Goal: Task Accomplishment & Management: Manage account settings

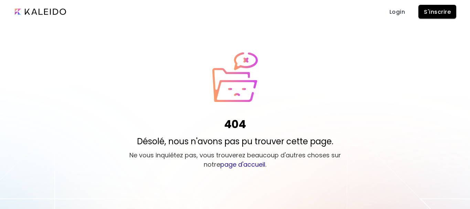
click at [424, 13] on span "S'inscrire" at bounding box center [437, 11] width 27 height 7
click at [392, 14] on span "Login" at bounding box center [397, 11] width 17 height 7
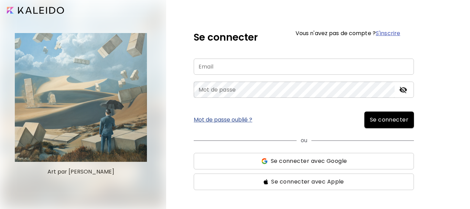
type input "**********"
click at [379, 116] on span "Se connecter" at bounding box center [389, 120] width 39 height 8
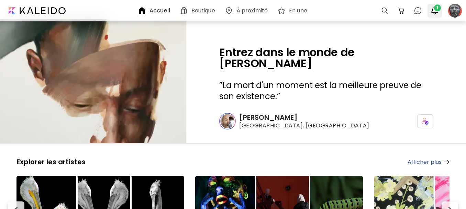
click at [434, 11] on img "button" at bounding box center [435, 11] width 8 height 8
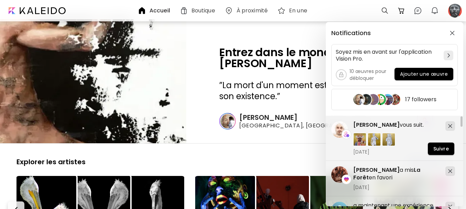
click at [454, 13] on div "Notifications Soyez mis en avant sur l'application Vision Pro. 10 œuvres pour d…" at bounding box center [233, 104] width 466 height 209
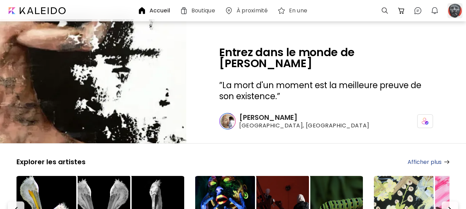
click at [453, 13] on div at bounding box center [455, 10] width 15 height 15
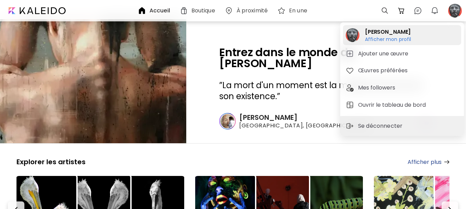
click at [380, 35] on h2 "Jean-Marc Comby" at bounding box center [388, 32] width 46 height 8
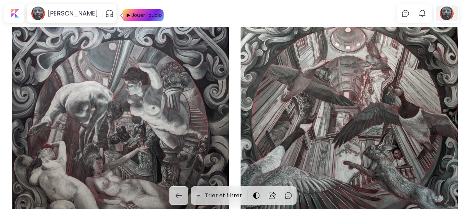
click at [450, 14] on div at bounding box center [447, 14] width 22 height 16
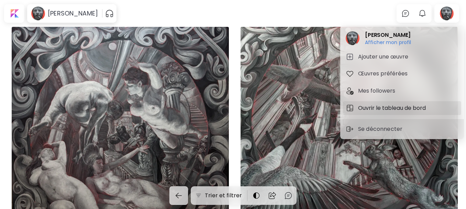
click at [392, 108] on h5 "Ouvrir le tableau de bord" at bounding box center [393, 108] width 70 height 8
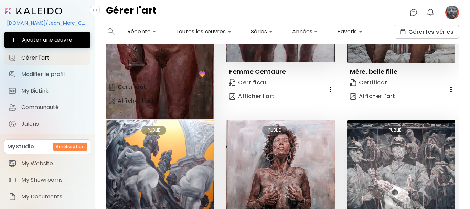
scroll to position [103, 0]
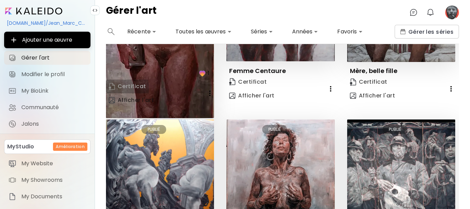
click at [115, 87] on img at bounding box center [112, 86] width 6 height 7
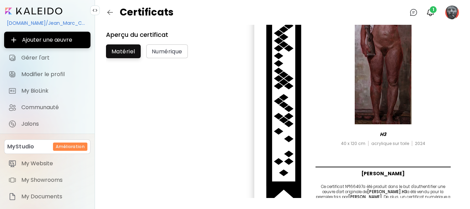
scroll to position [128, 0]
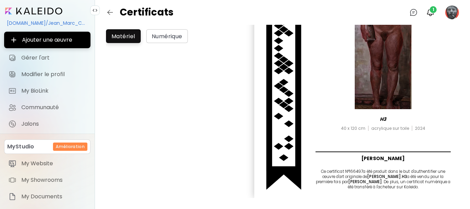
click at [321, 151] on h6 "Jean-Marc Comby" at bounding box center [382, 156] width 135 height 11
drag, startPoint x: 353, startPoint y: 156, endPoint x: 395, endPoint y: 182, distance: 49.6
click at [395, 182] on div "Certificat d'authenticité H3 40 x 120 cm acrylique sur toile 2024 Jean-Marc Com…" at bounding box center [382, 52] width 135 height 273
click at [335, 164] on div "Certificat d'authenticité H3 40 x 120 cm acrylique sur toile 2024 Jean-Marc Com…" at bounding box center [382, 52] width 135 height 273
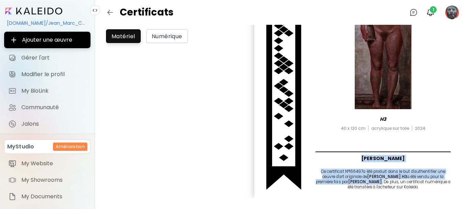
drag, startPoint x: 348, startPoint y: 157, endPoint x: 396, endPoint y: 182, distance: 53.5
click at [396, 182] on div "Certificat d'authenticité H3 40 x 120 cm acrylique sur toile 2024 Jean-Marc Com…" at bounding box center [382, 52] width 135 height 273
copy div "Jean-Marc Comby Ce certificat N° 166497 a été produit dans le but d'authentifie…"
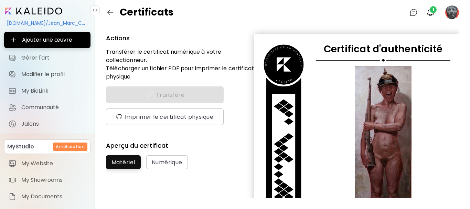
scroll to position [0, 0]
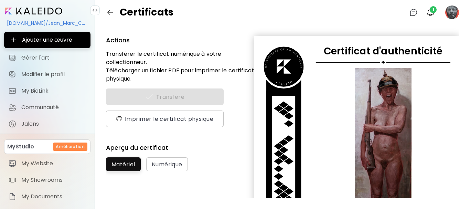
click at [302, 40] on div "Certificat d'authenticité H3 40 x 120 cm acrylique sur toile 2024 Jean-Marc Com…" at bounding box center [356, 181] width 205 height 290
click at [111, 14] on img "button" at bounding box center [110, 12] width 8 height 8
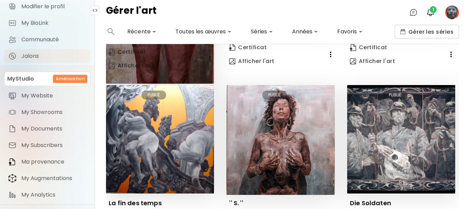
scroll to position [83, 0]
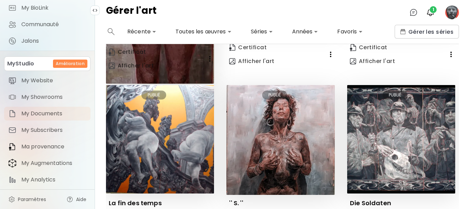
click at [49, 112] on span "My Documents" at bounding box center [53, 113] width 65 height 7
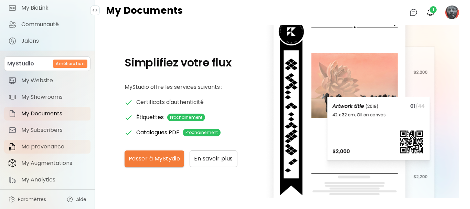
click at [58, 145] on span "Ma provenance" at bounding box center [53, 146] width 65 height 7
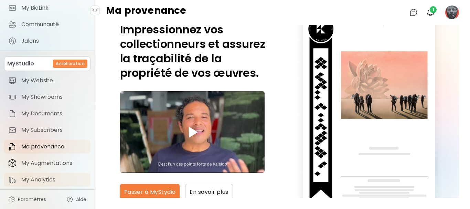
click at [33, 178] on span "My Analytics" at bounding box center [53, 179] width 65 height 7
